Goal: Task Accomplishment & Management: Use online tool/utility

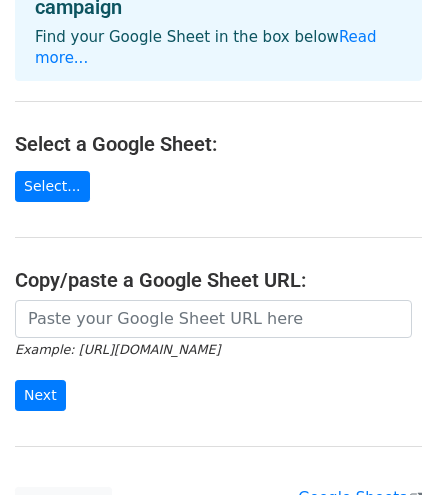
scroll to position [150, 0]
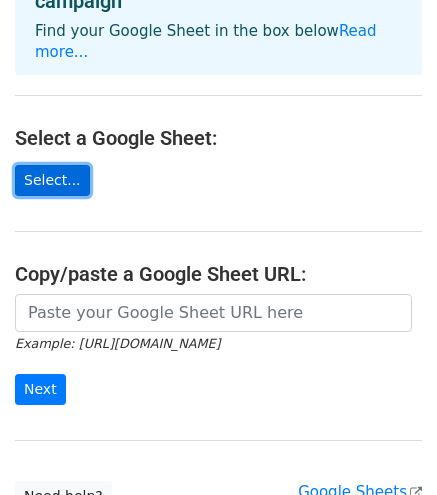
click at [65, 165] on link "Select..." at bounding box center [52, 180] width 75 height 31
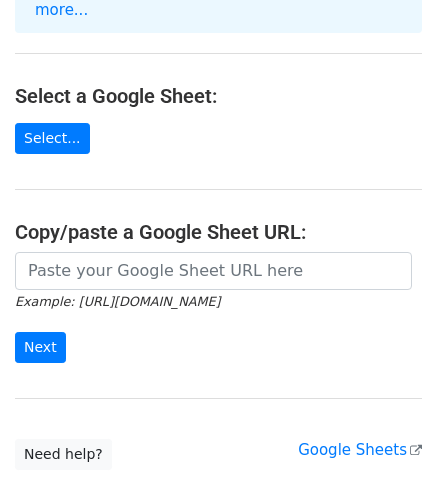
scroll to position [197, 0]
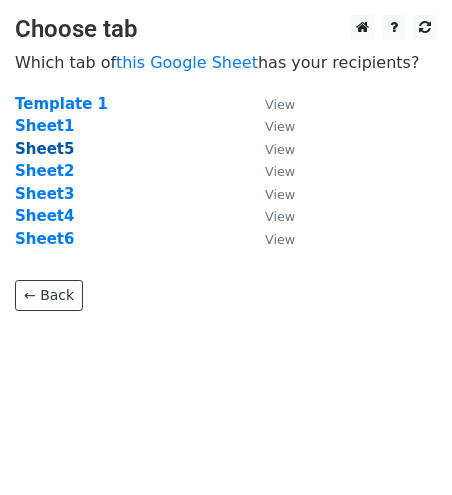
click at [47, 143] on strong "Sheet5" at bounding box center [44, 149] width 59 height 18
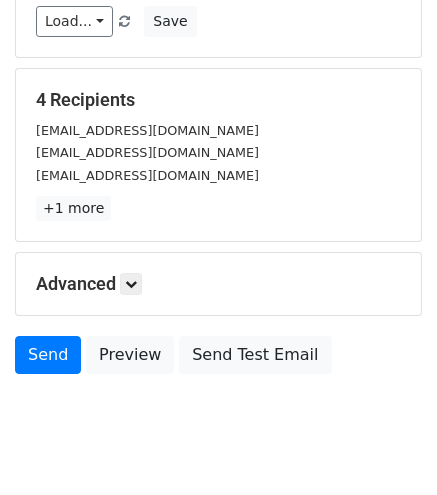
scroll to position [357, 0]
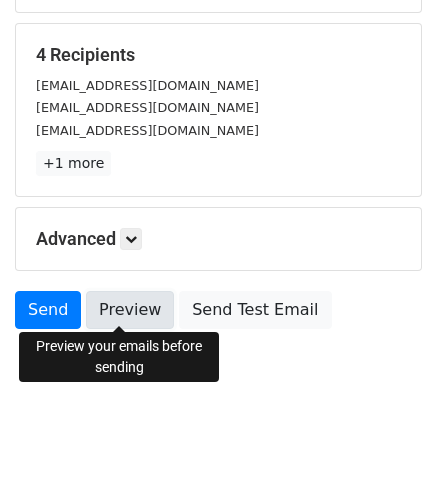
click at [109, 295] on link "Preview" at bounding box center [130, 310] width 88 height 38
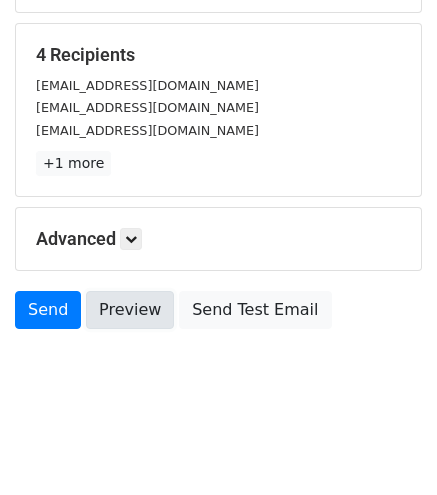
click at [116, 313] on link "Preview" at bounding box center [130, 310] width 88 height 38
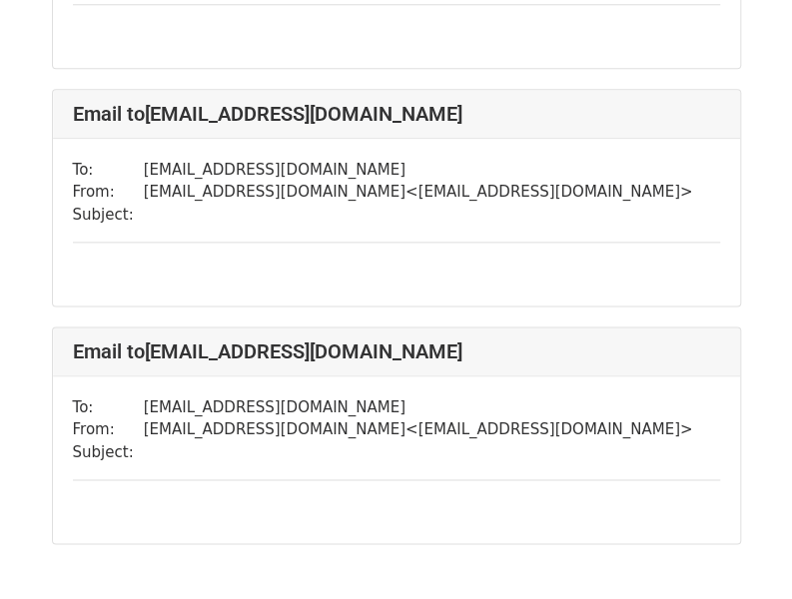
scroll to position [773, 0]
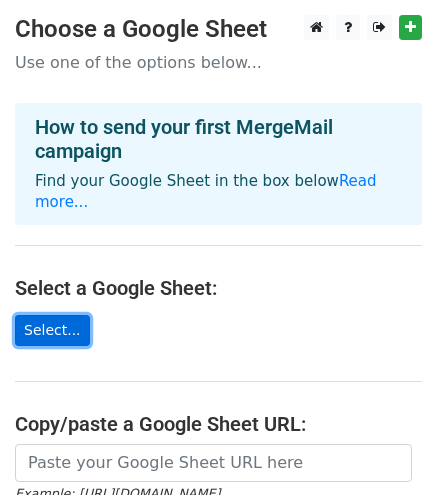
click at [57, 315] on link "Select..." at bounding box center [52, 330] width 75 height 31
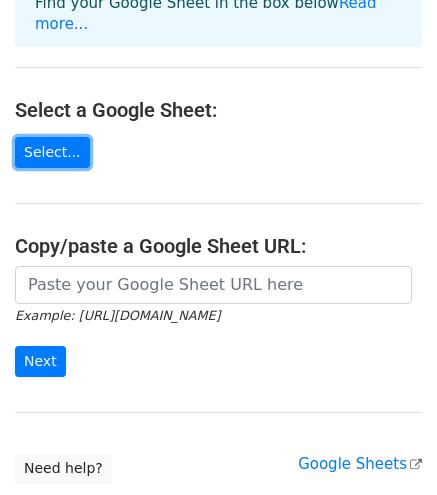
scroll to position [181, 0]
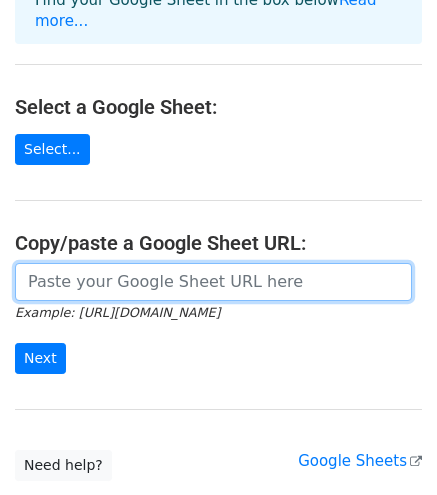
click at [207, 263] on input "url" at bounding box center [213, 282] width 397 height 38
paste input "[URL][DOMAIN_NAME]"
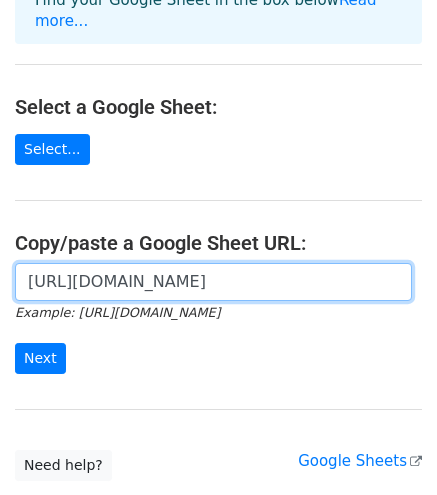
scroll to position [0, 431]
type input "[URL][DOMAIN_NAME]"
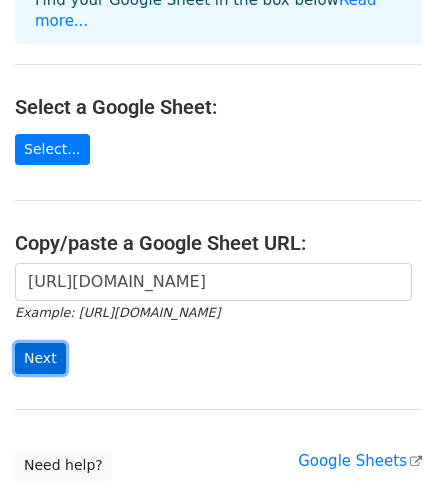
scroll to position [0, 0]
click at [37, 343] on input "Next" at bounding box center [40, 358] width 51 height 31
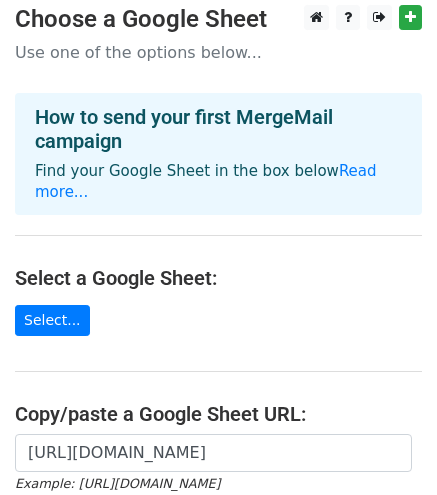
scroll to position [302, 0]
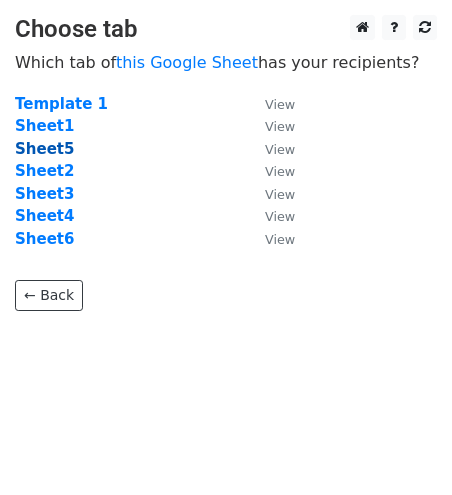
click at [54, 150] on strong "Sheet5" at bounding box center [44, 149] width 59 height 18
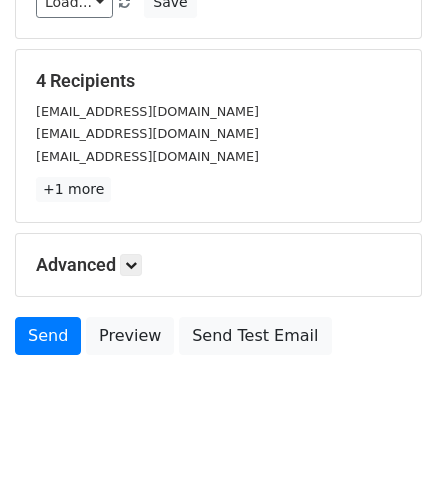
scroll to position [332, 0]
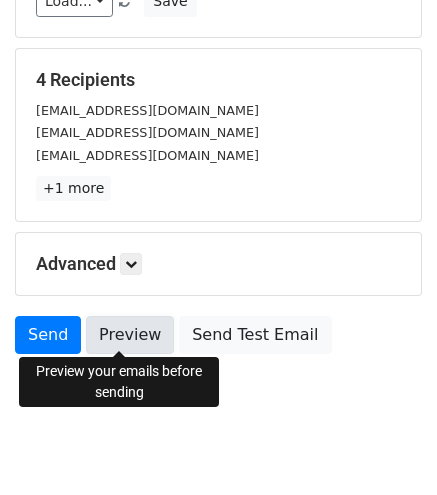
click at [123, 332] on link "Preview" at bounding box center [130, 335] width 88 height 38
click at [116, 331] on link "Preview" at bounding box center [130, 335] width 88 height 38
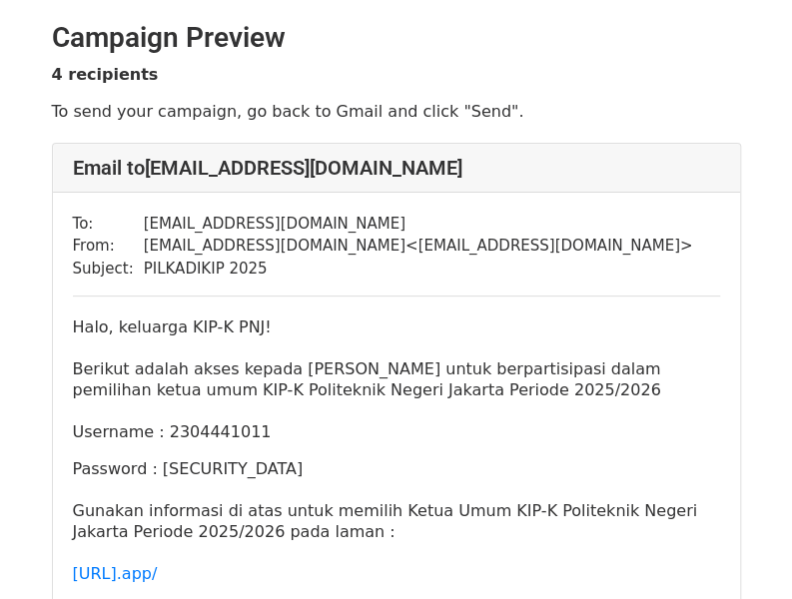
scroll to position [14, 0]
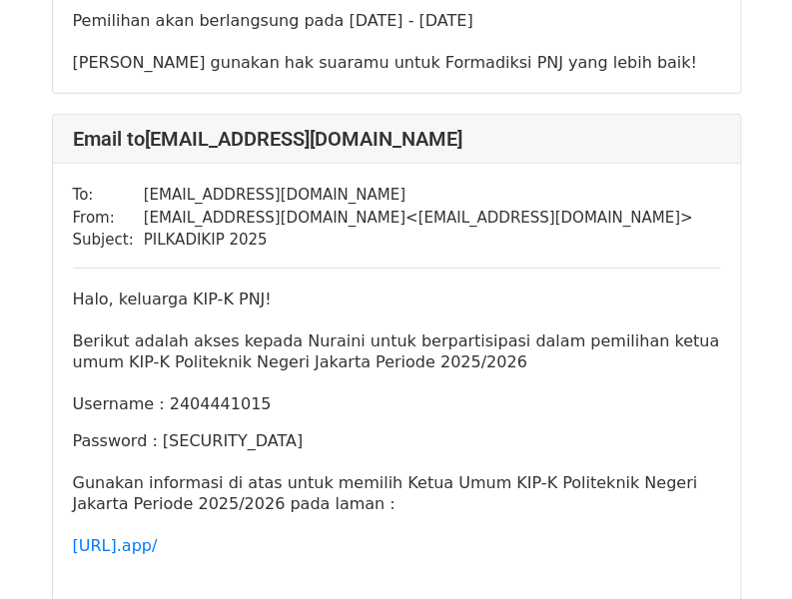
scroll to position [2049, 0]
